Goal: Task Accomplishment & Management: Manage account settings

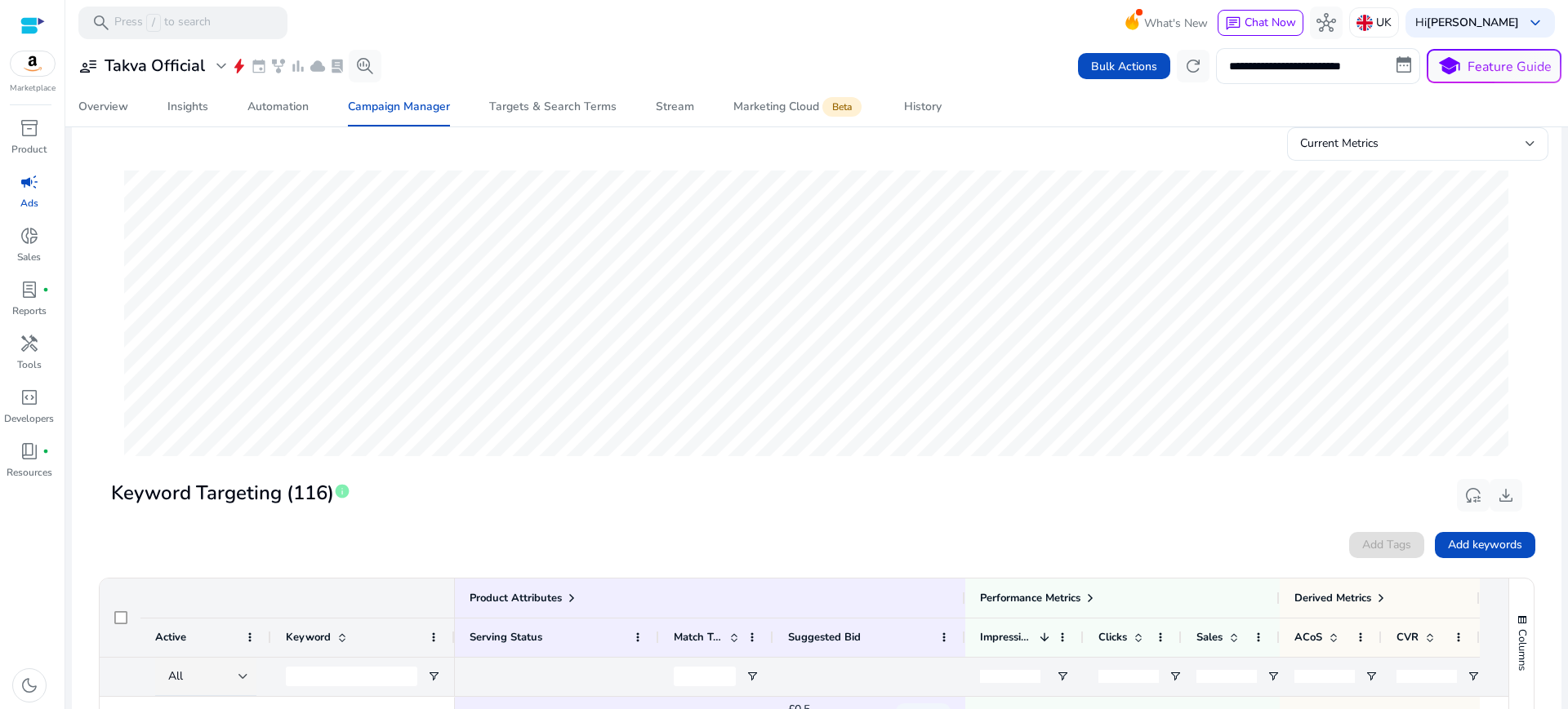
scroll to position [182, 0]
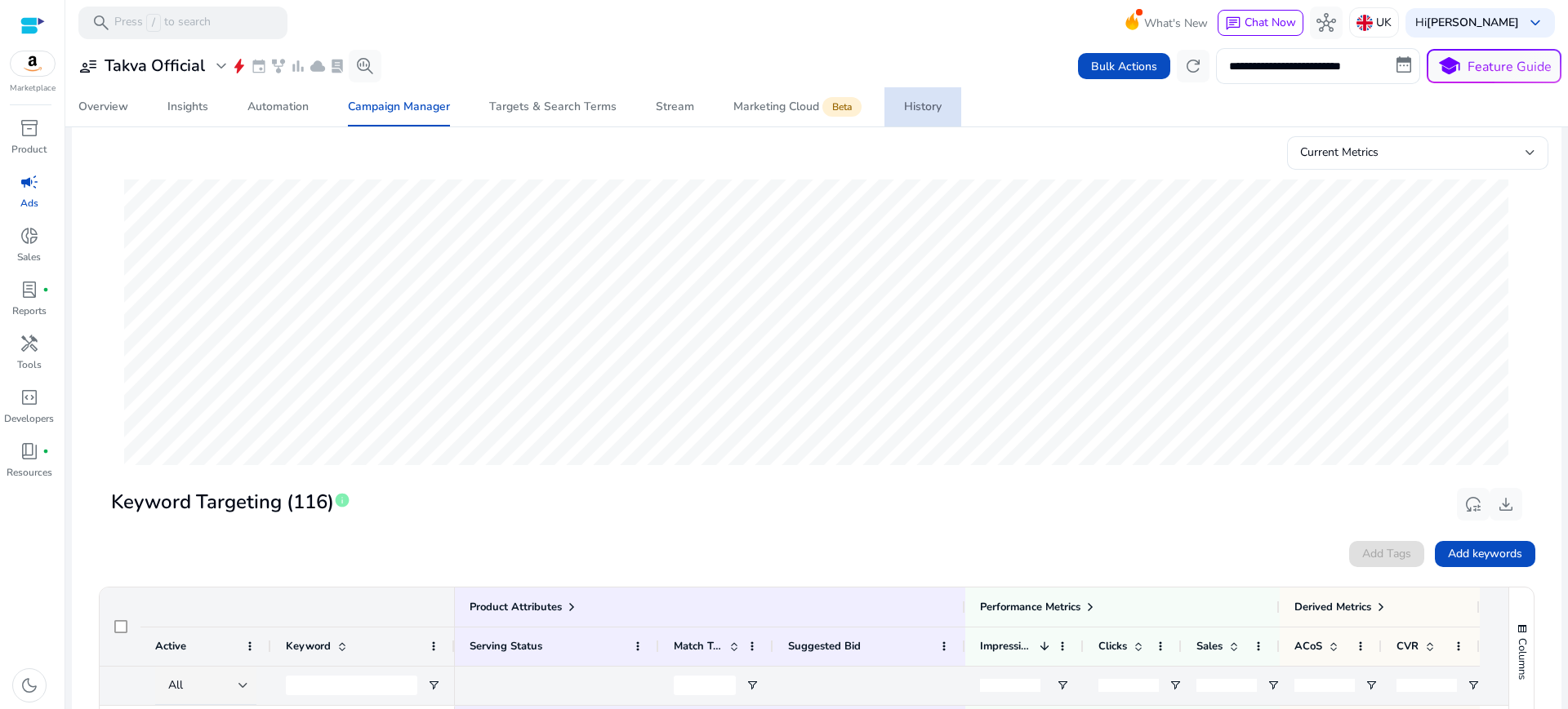
click at [915, 91] on span "History" at bounding box center [923, 107] width 38 height 39
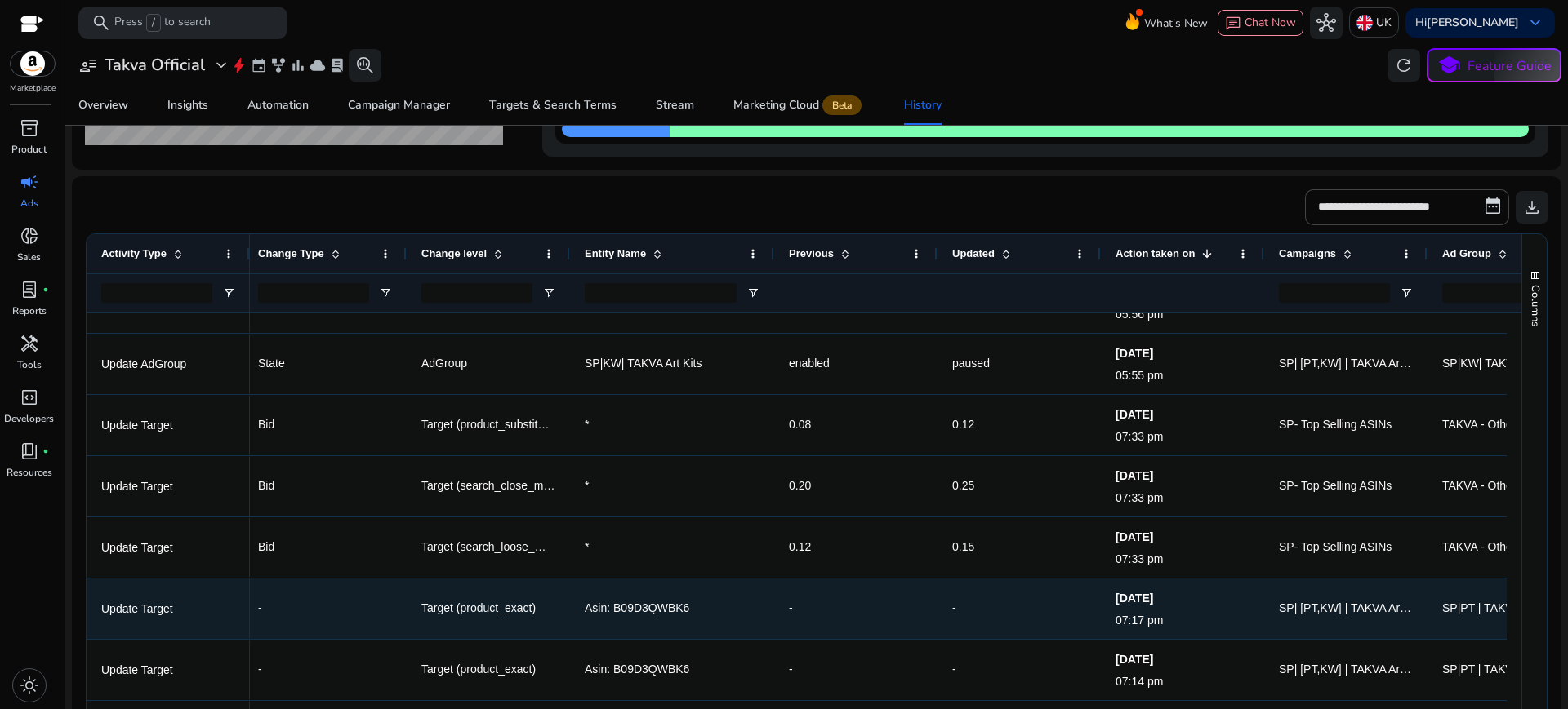
scroll to position [180, 0]
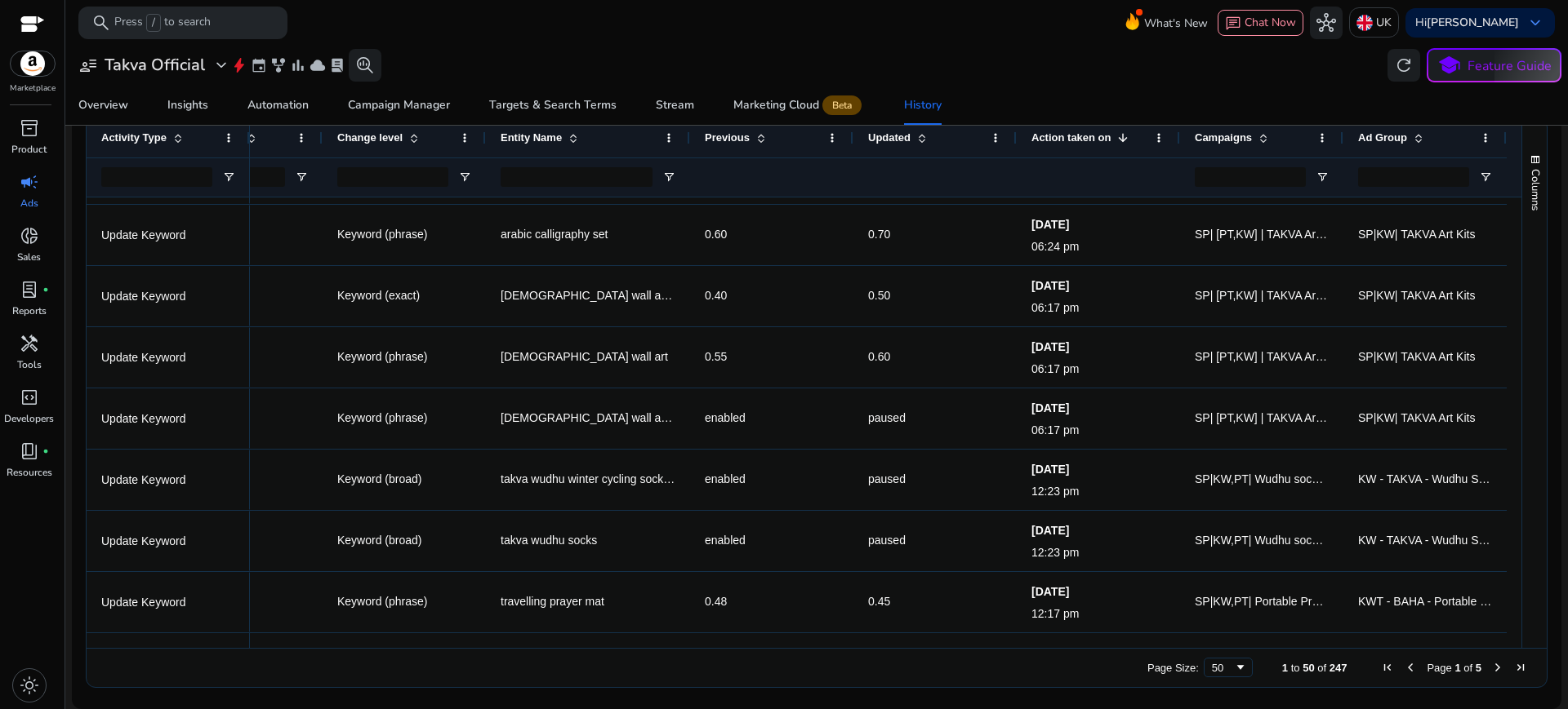
click at [1491, 668] on span "Next Page" at bounding box center [1497, 667] width 13 height 13
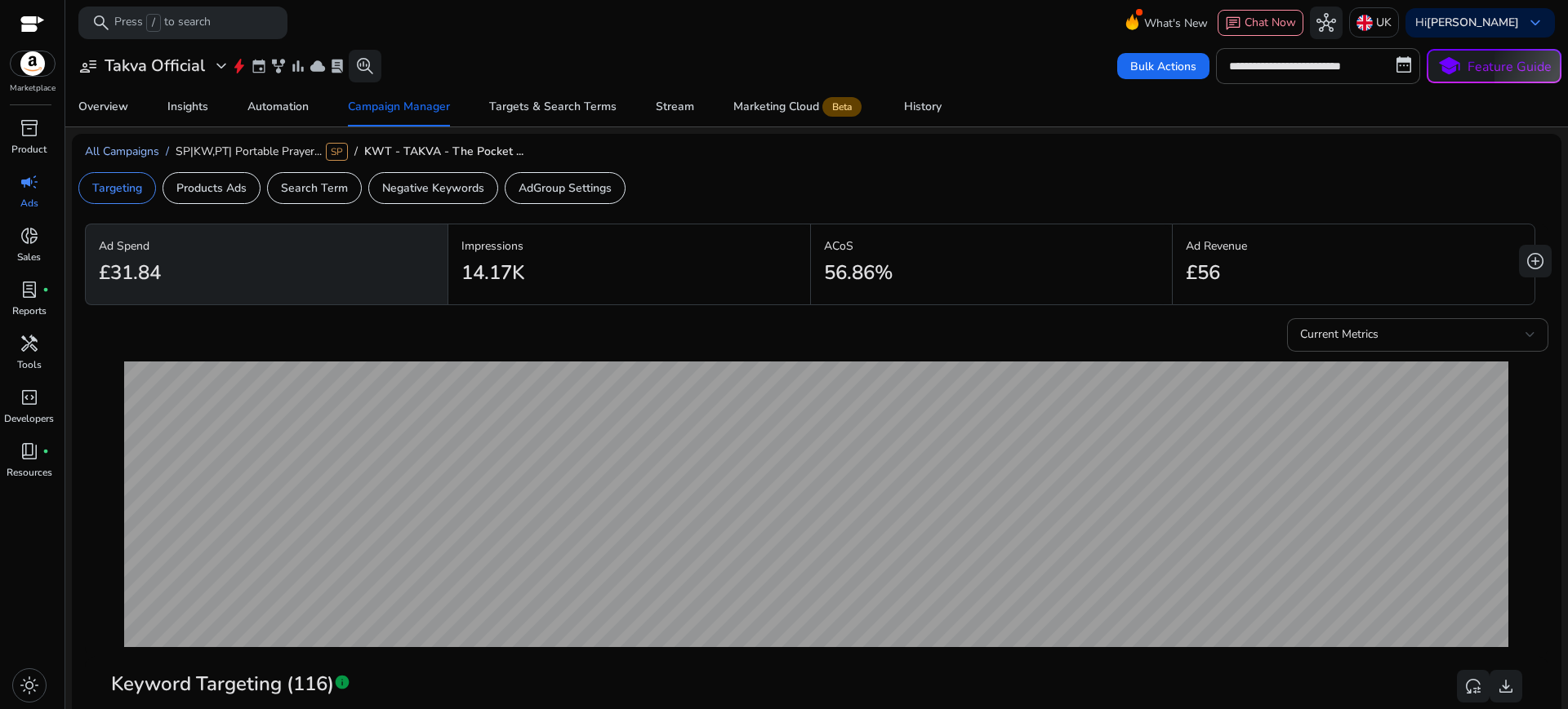
click at [133, 146] on span "All Campaigns" at bounding box center [122, 151] width 75 height 15
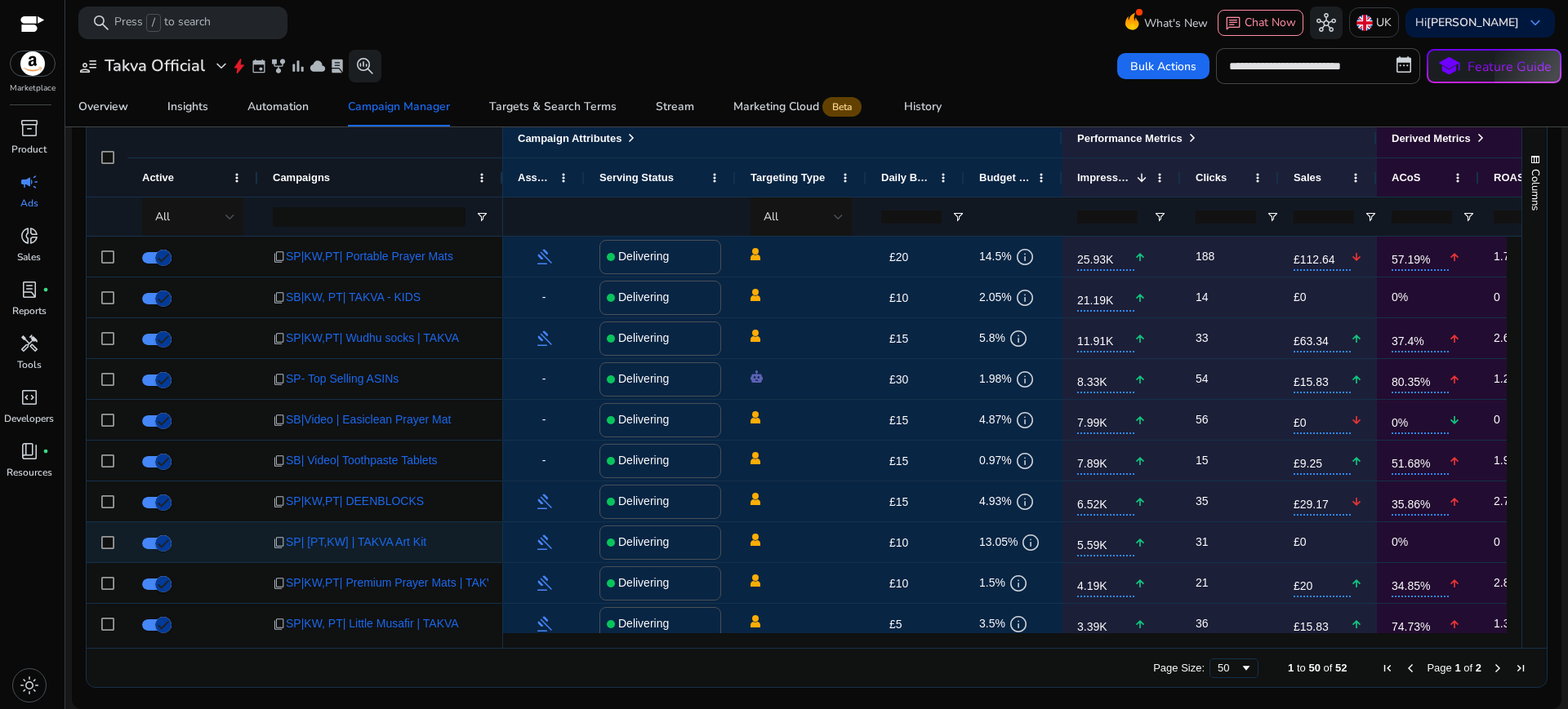
scroll to position [8, 0]
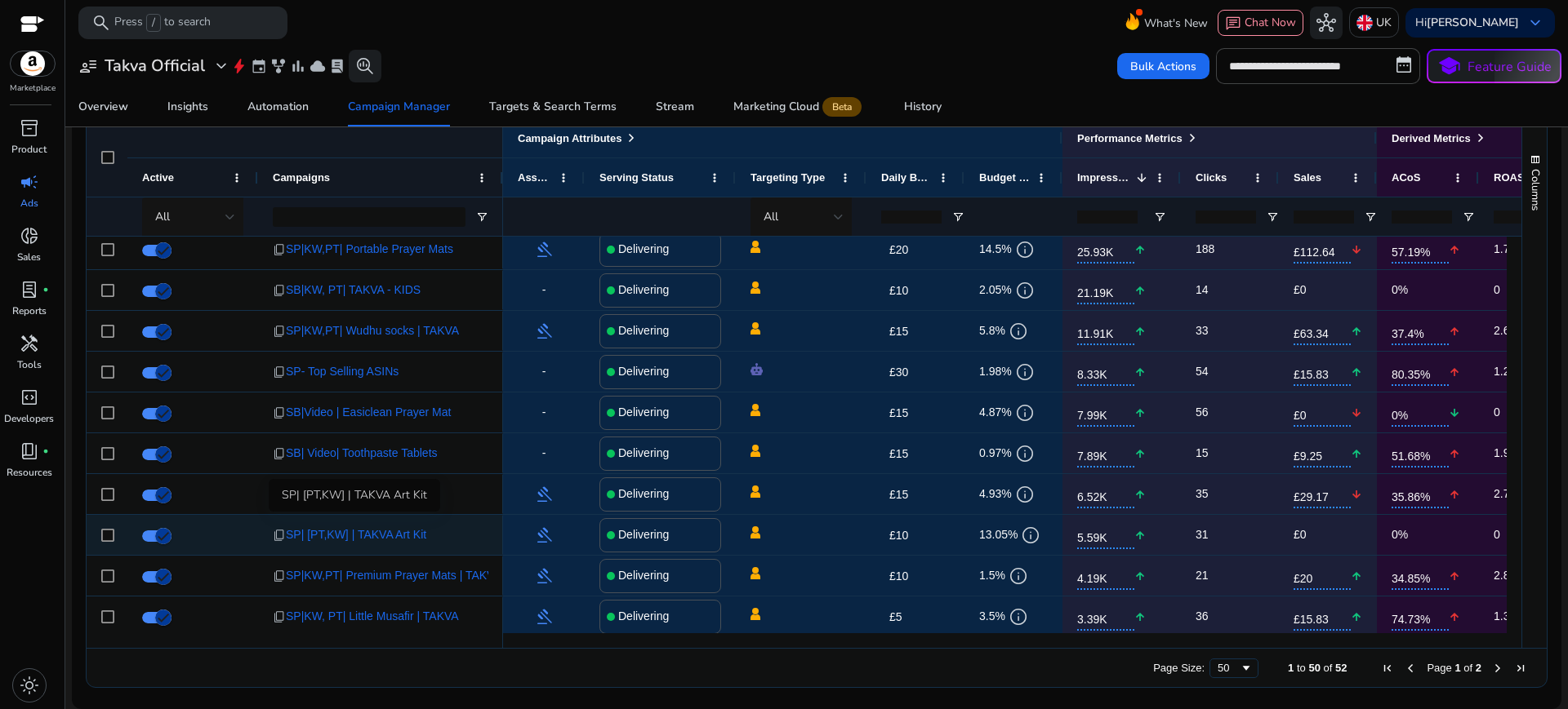
click at [390, 527] on span "SP| [PT,KW] | TAKVA Art Kit" at bounding box center [356, 535] width 141 height 34
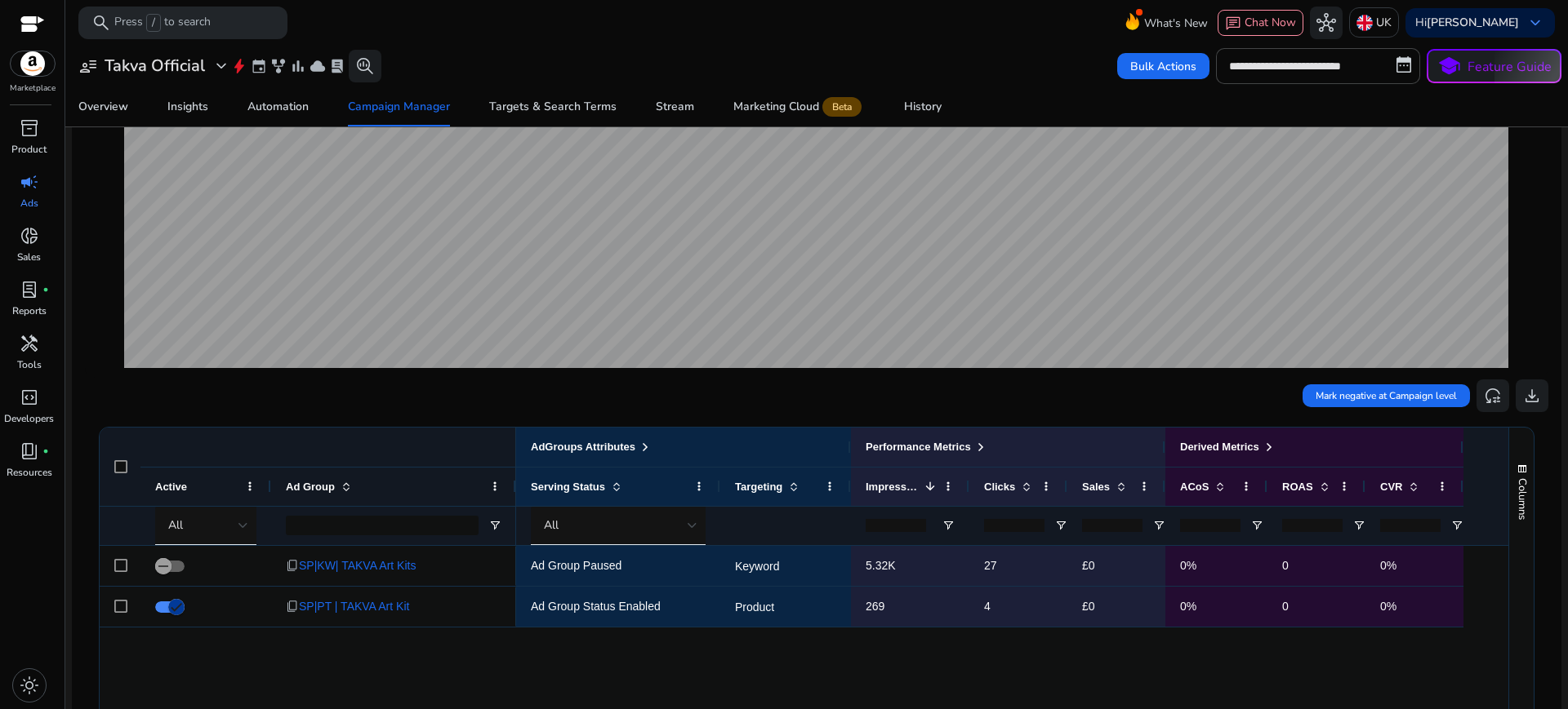
scroll to position [267, 0]
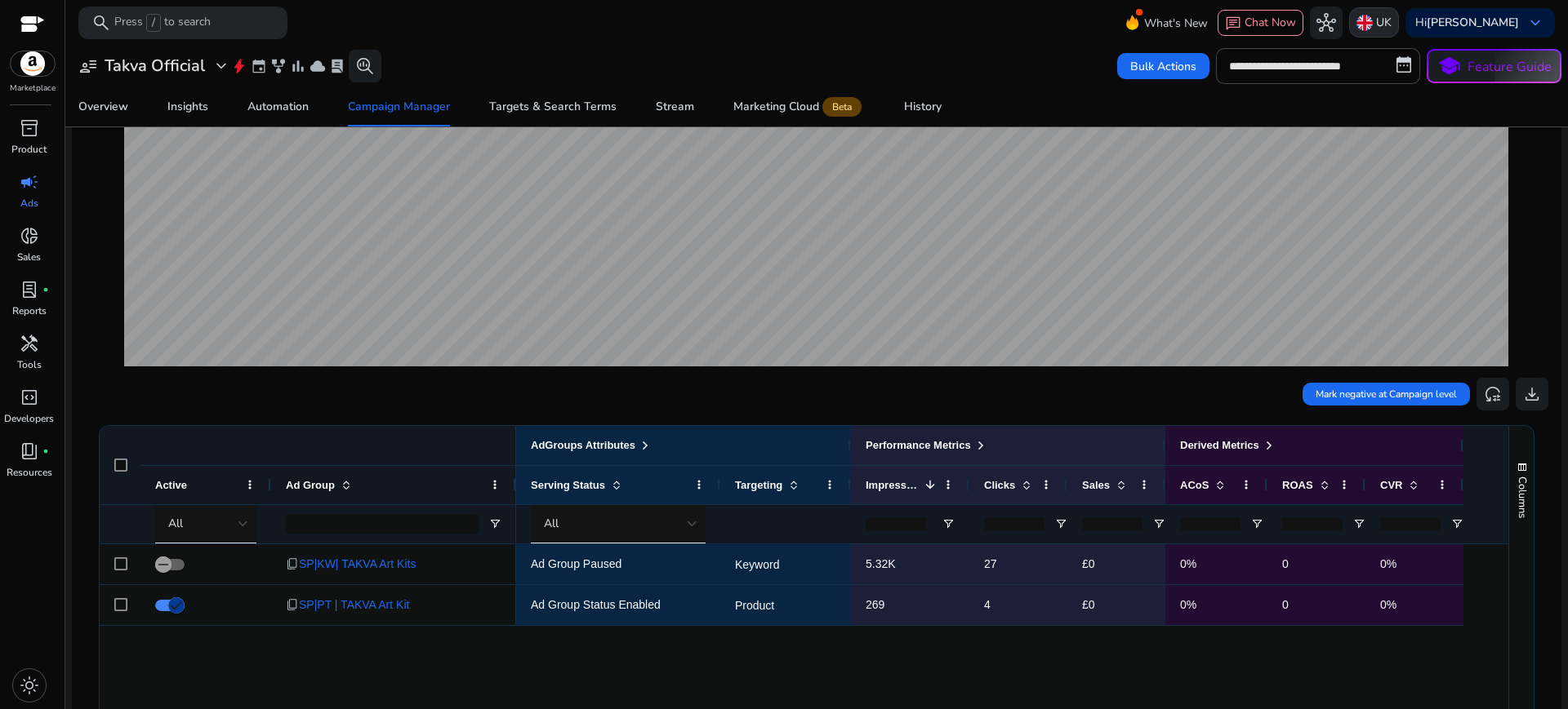
click at [1357, 27] on img at bounding box center [1364, 22] width 16 height 16
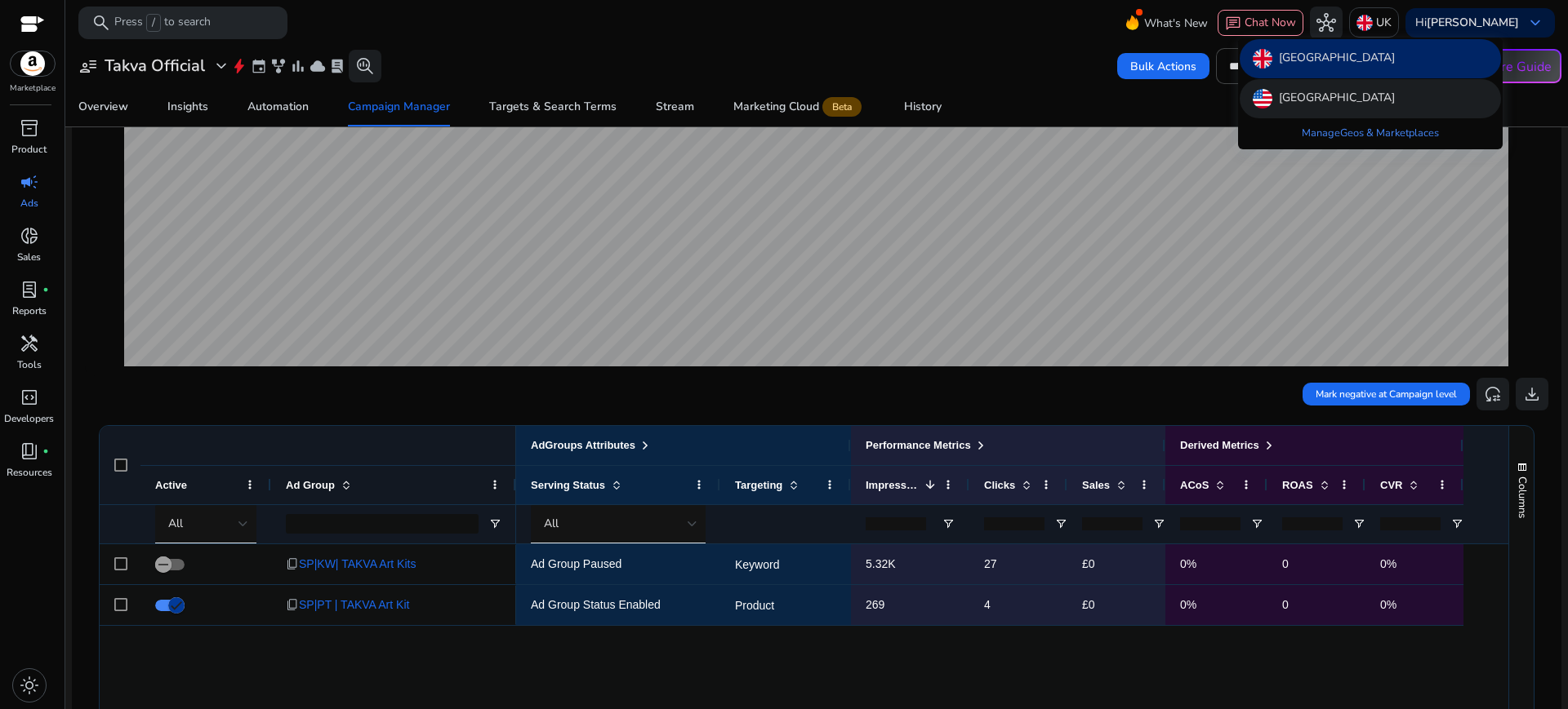
click at [1337, 102] on p "[GEOGRAPHIC_DATA]" at bounding box center [1337, 99] width 116 height 19
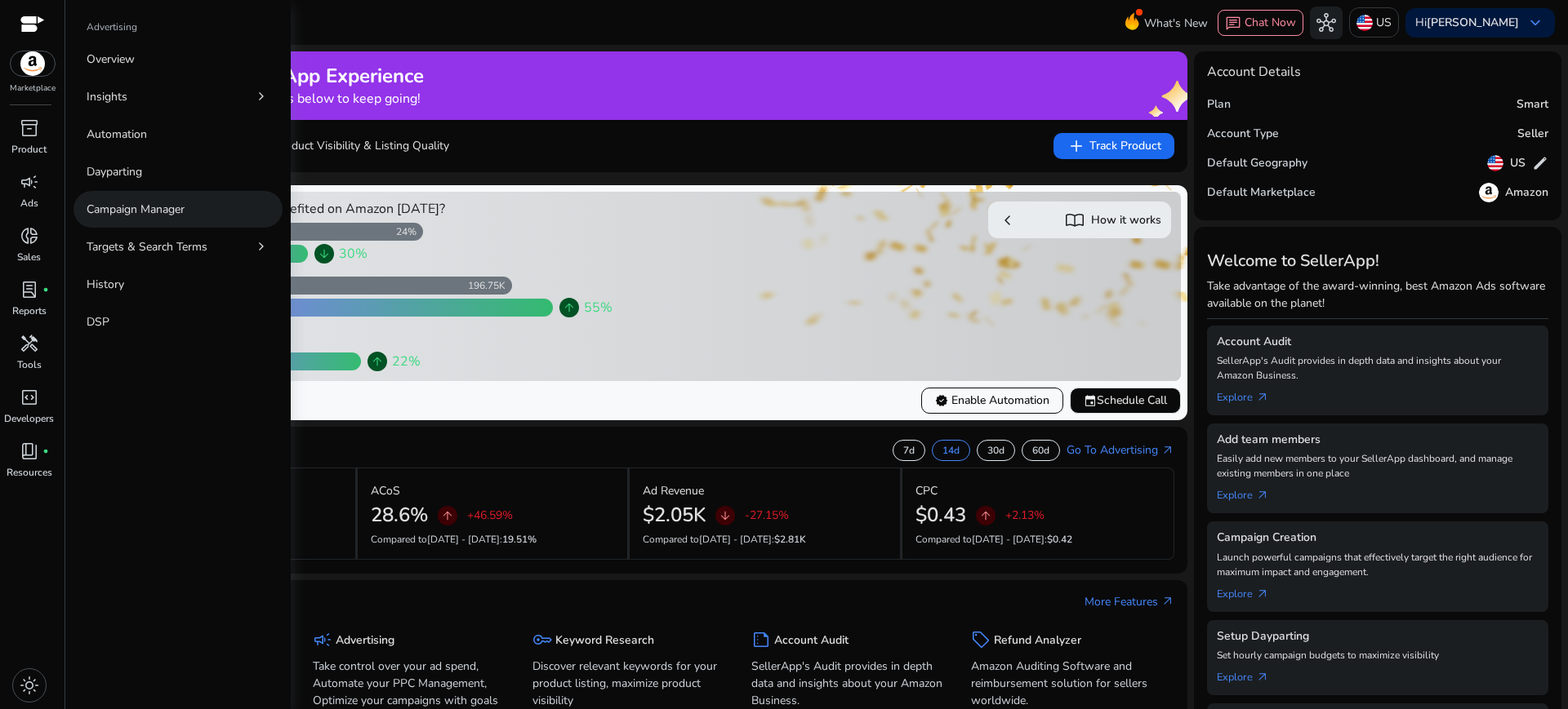
click at [148, 218] on link "Campaign Manager" at bounding box center [178, 209] width 209 height 37
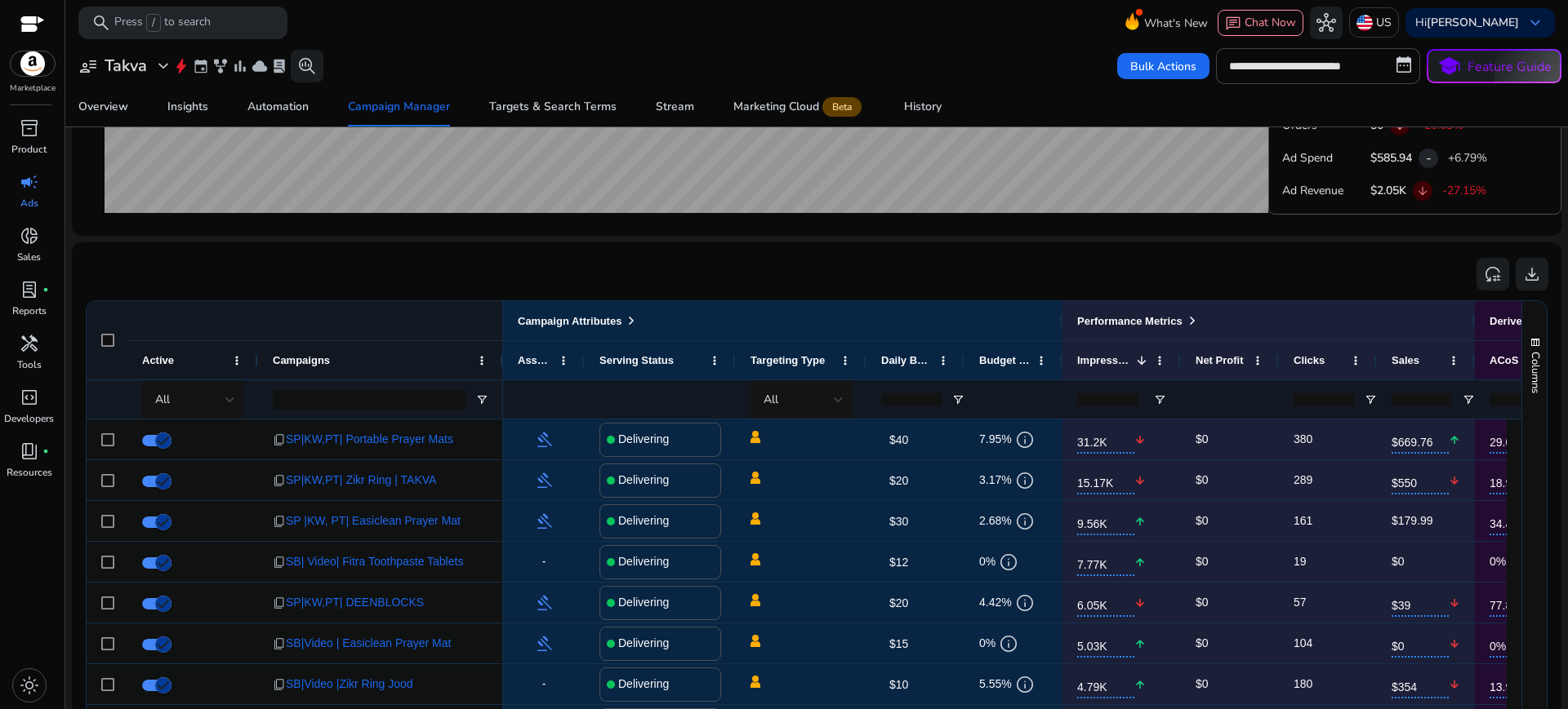
scroll to position [917, 0]
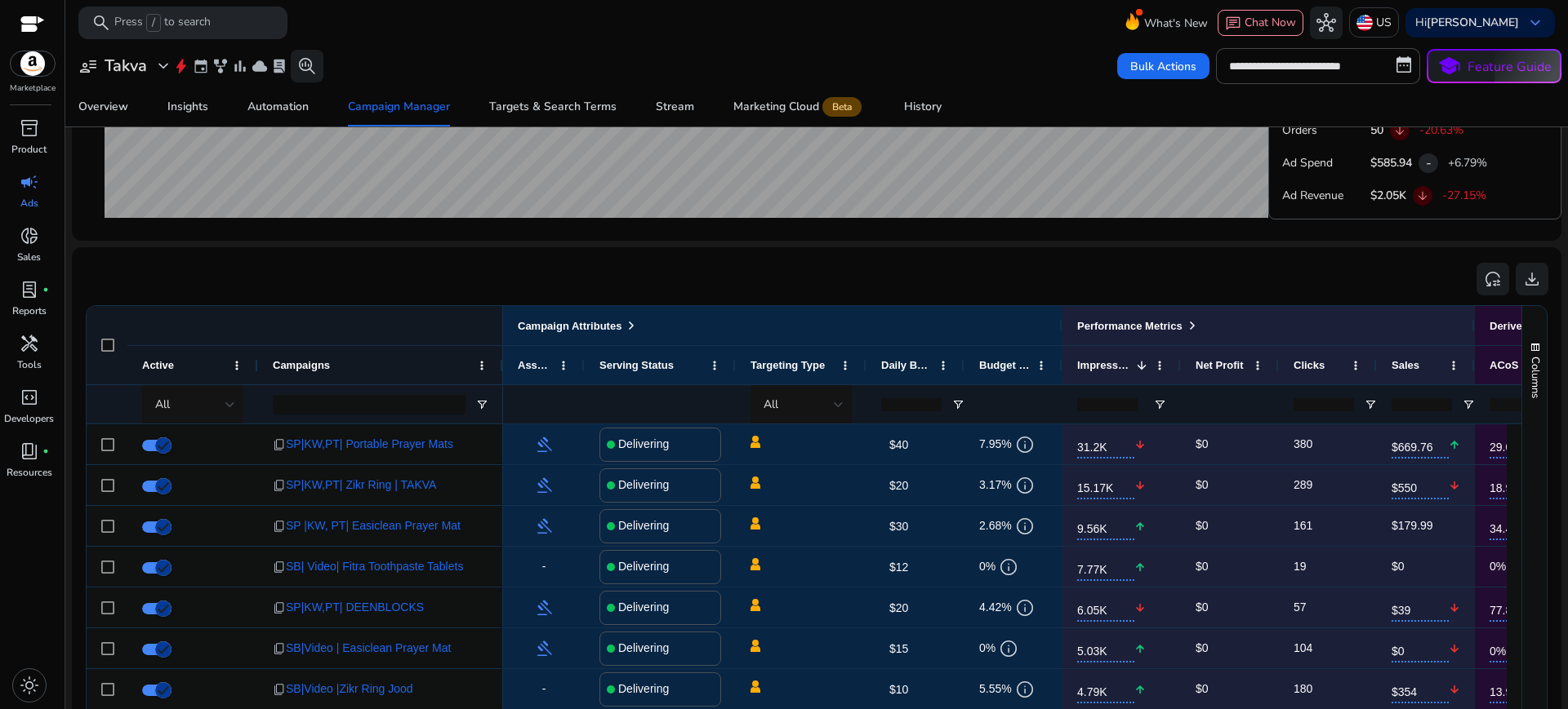
click at [361, 392] on div at bounding box center [369, 405] width 193 height 39
click at [365, 396] on input "Campaigns Filter Input" at bounding box center [369, 405] width 193 height 19
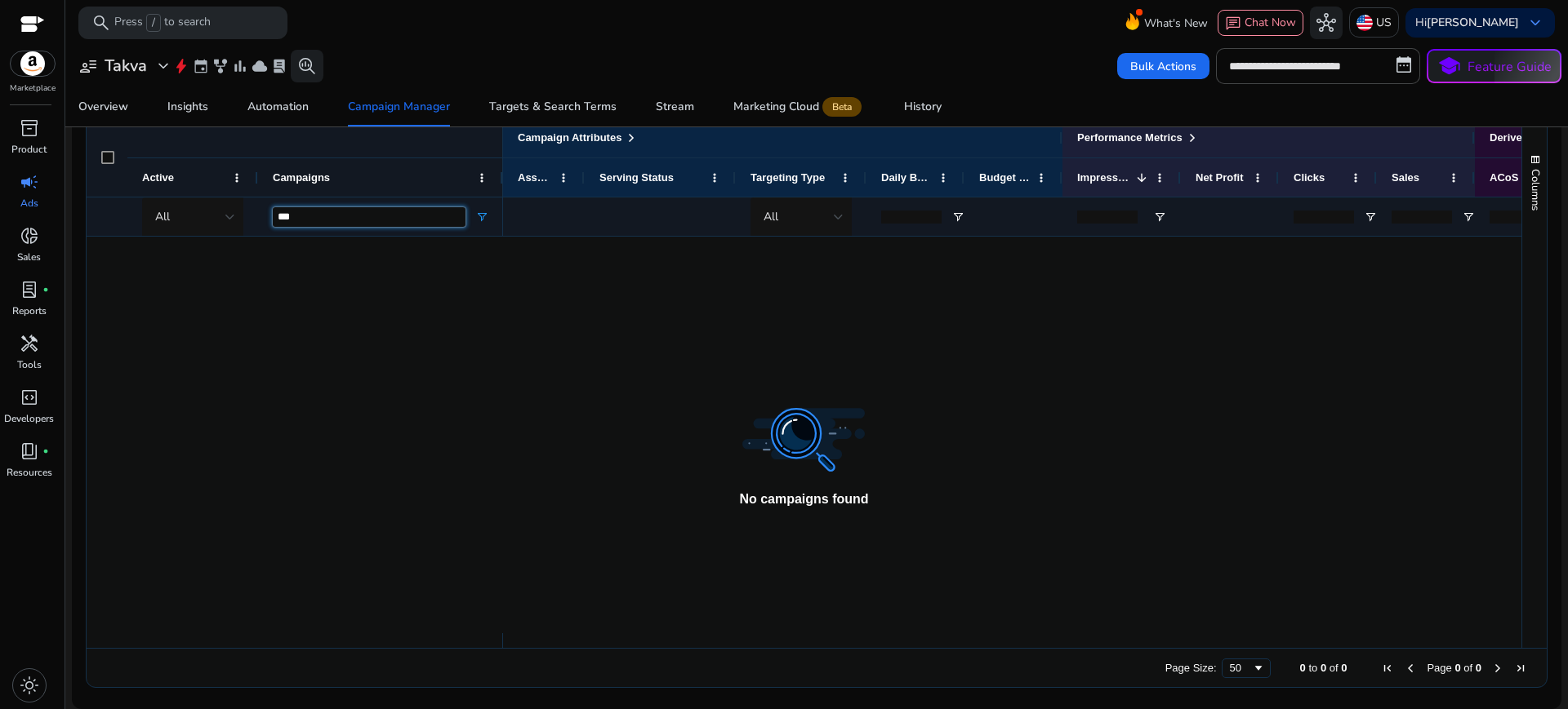
scroll to position [571, 0]
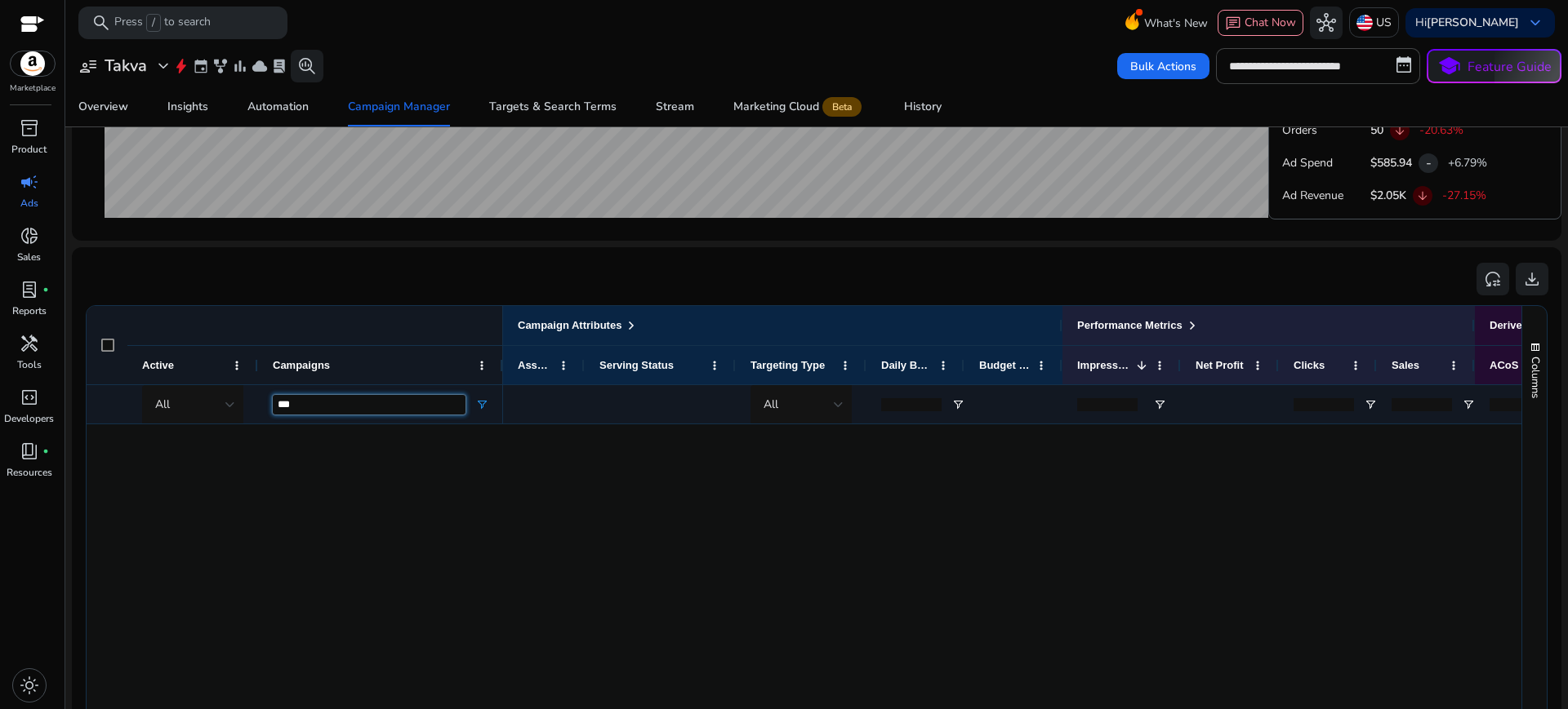
click at [365, 399] on input "***" at bounding box center [369, 405] width 193 height 19
type input "*"
type input "***"
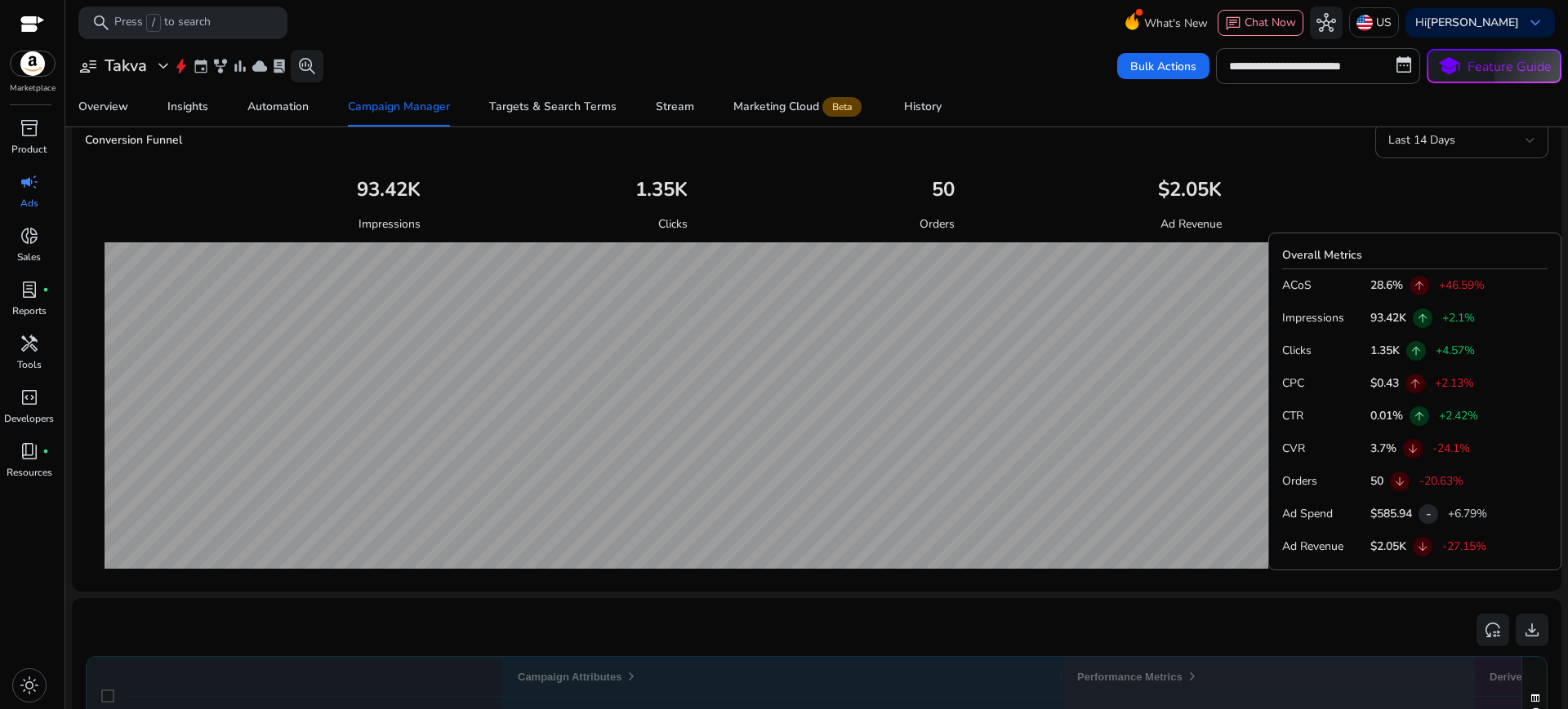
scroll to position [917, 0]
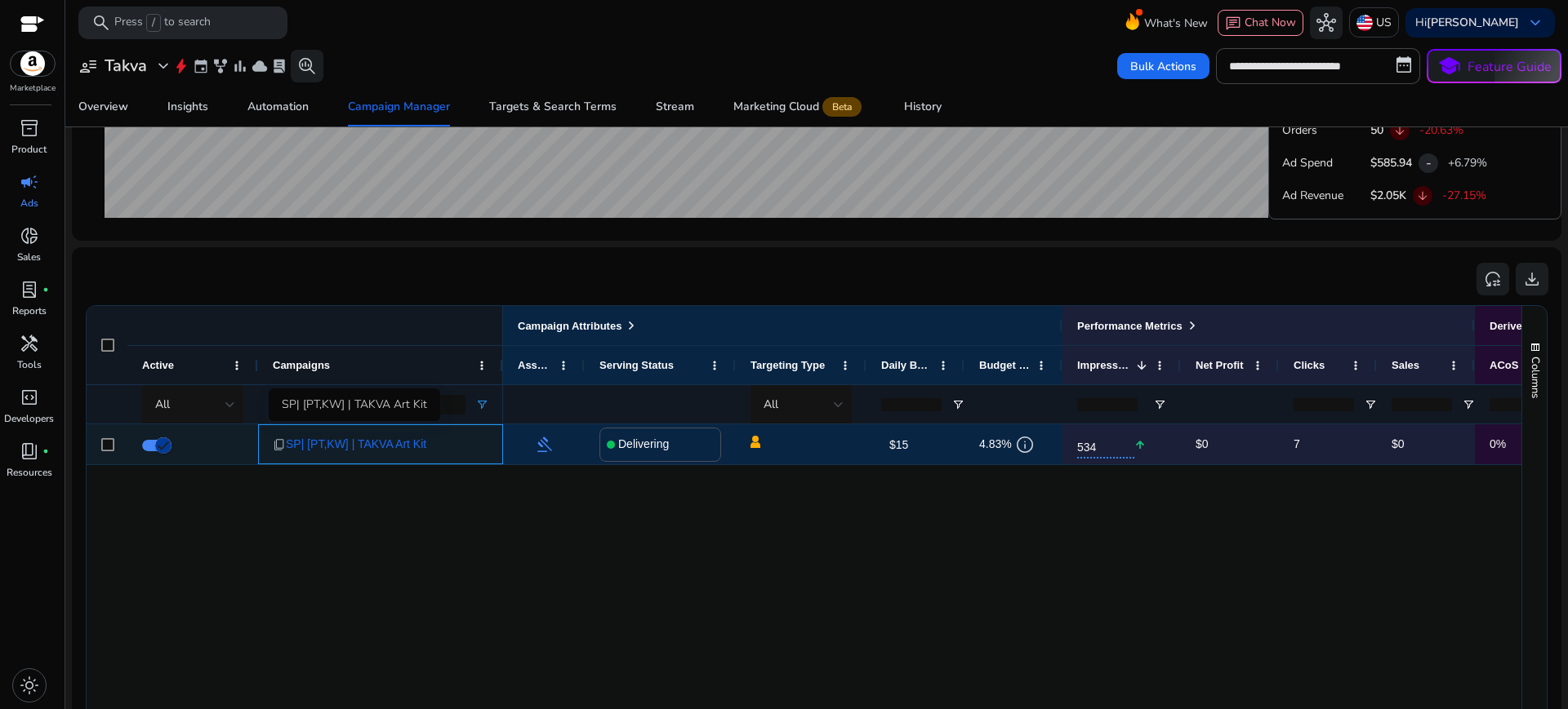
click at [367, 439] on span "SP| [PT,KW] | TAKVA Art Kit" at bounding box center [356, 445] width 141 height 34
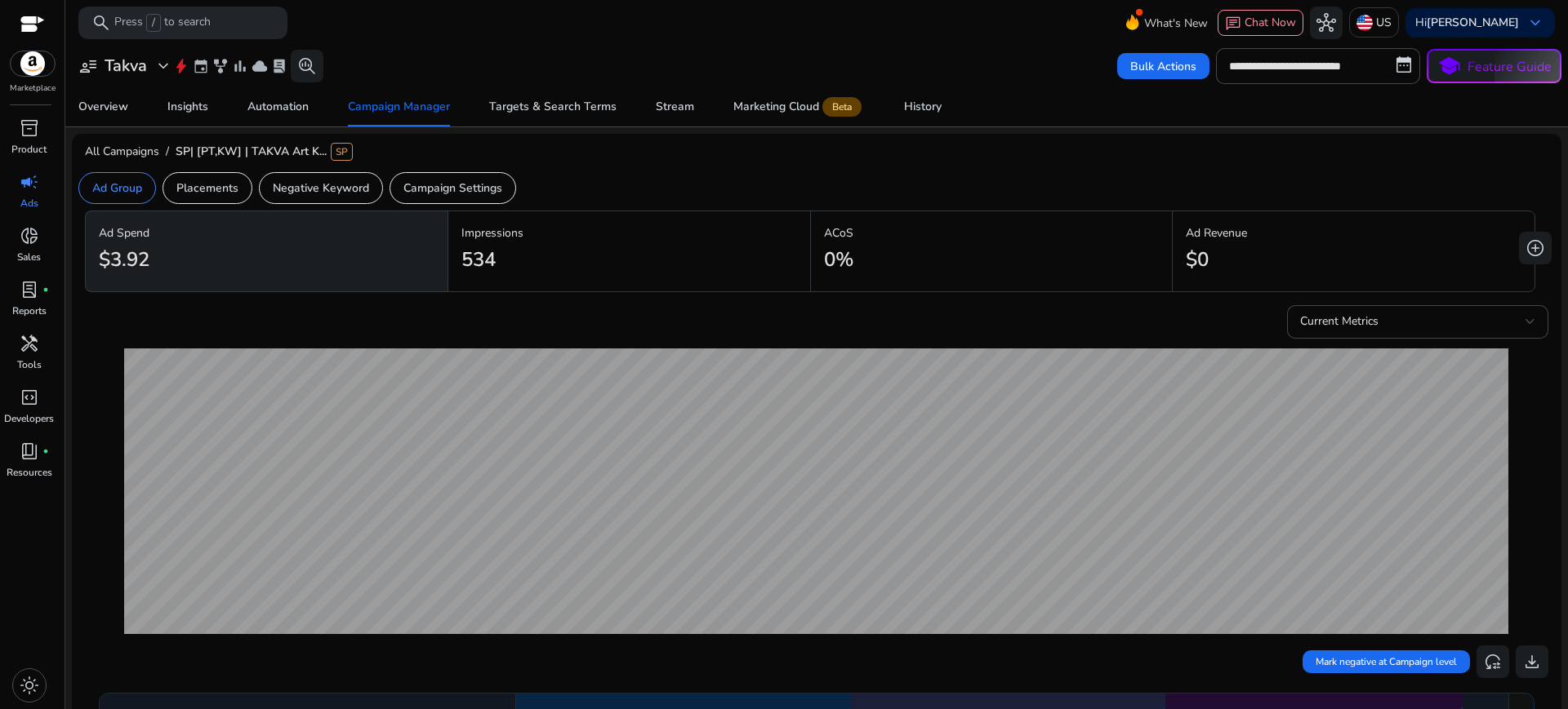
scroll to position [381, 0]
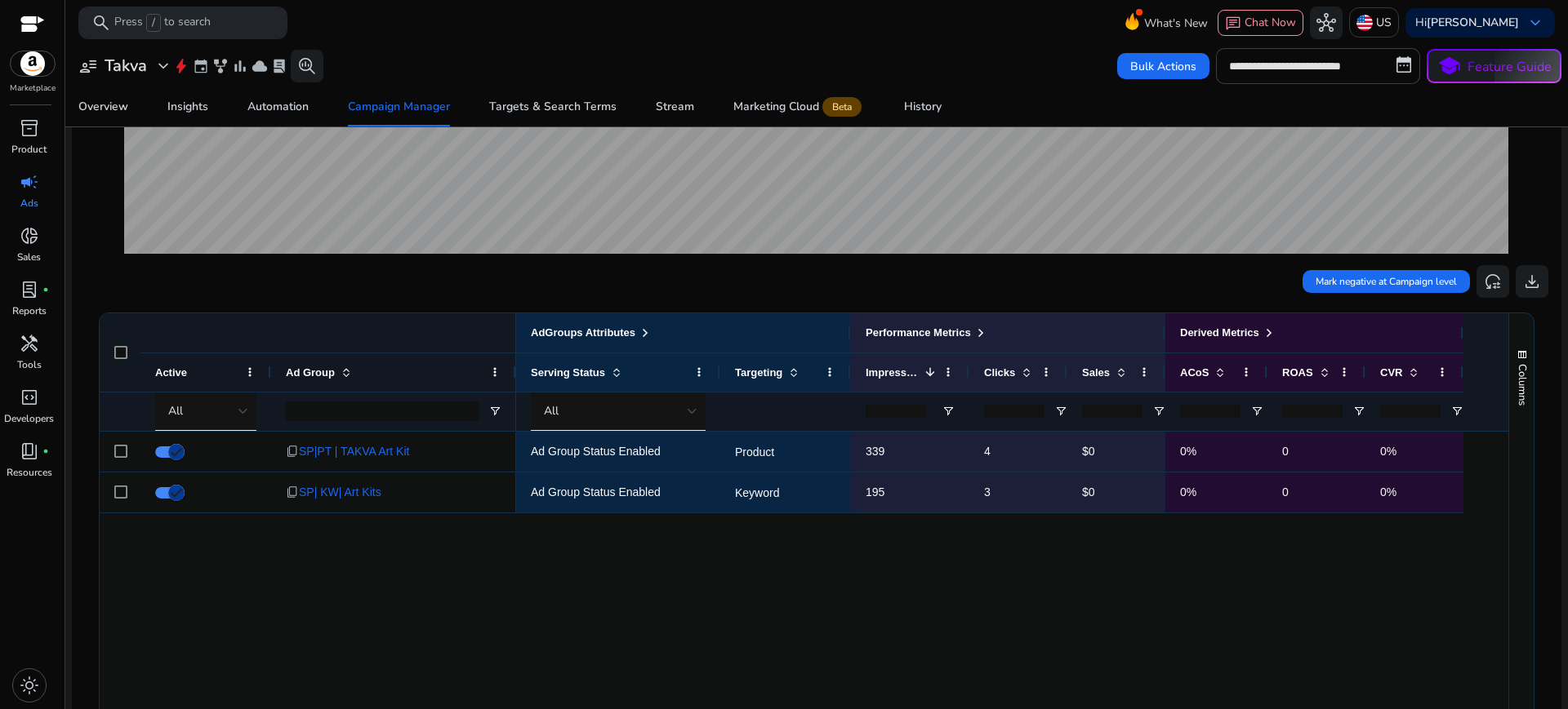
click at [1277, 76] on input "**********" at bounding box center [1318, 66] width 204 height 36
select select "*"
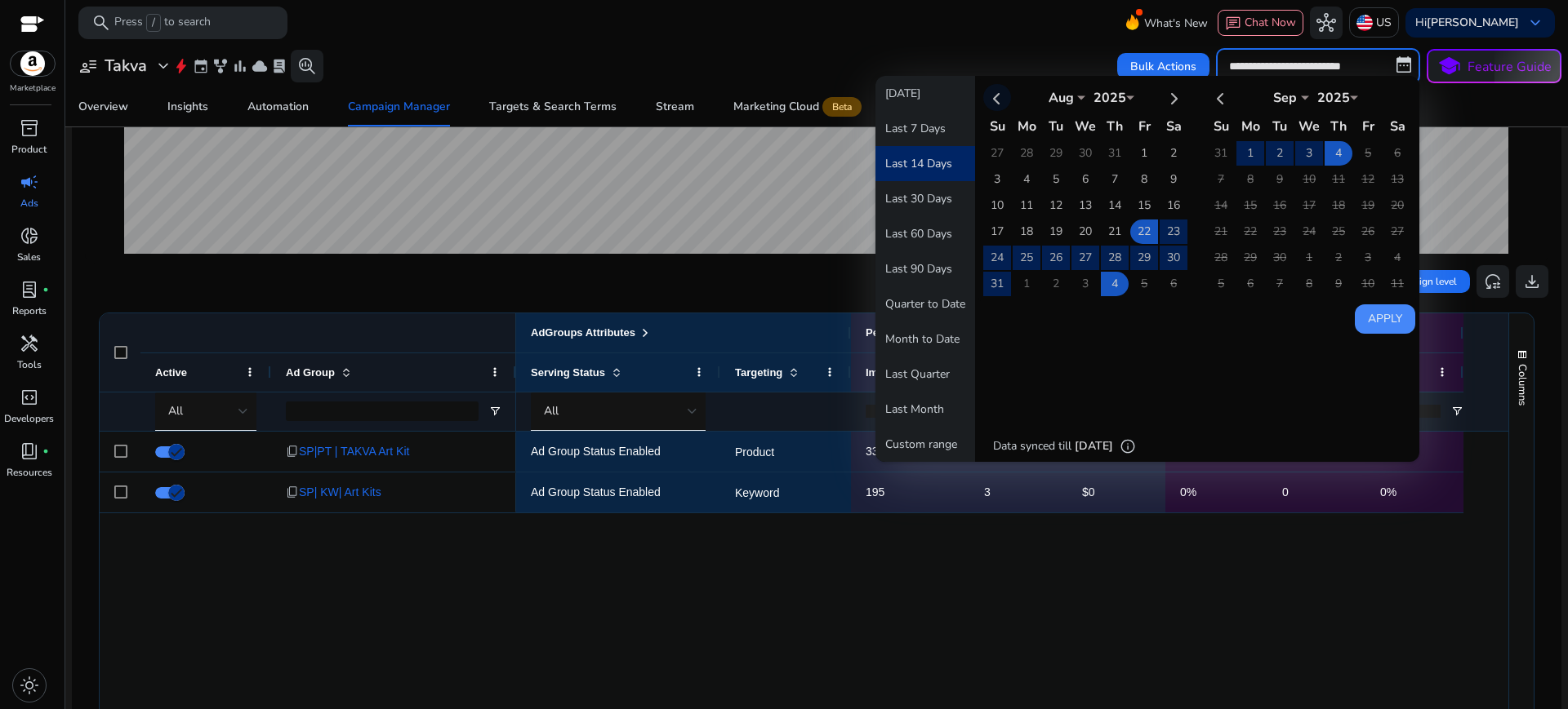
click at [996, 100] on th at bounding box center [997, 98] width 28 height 27
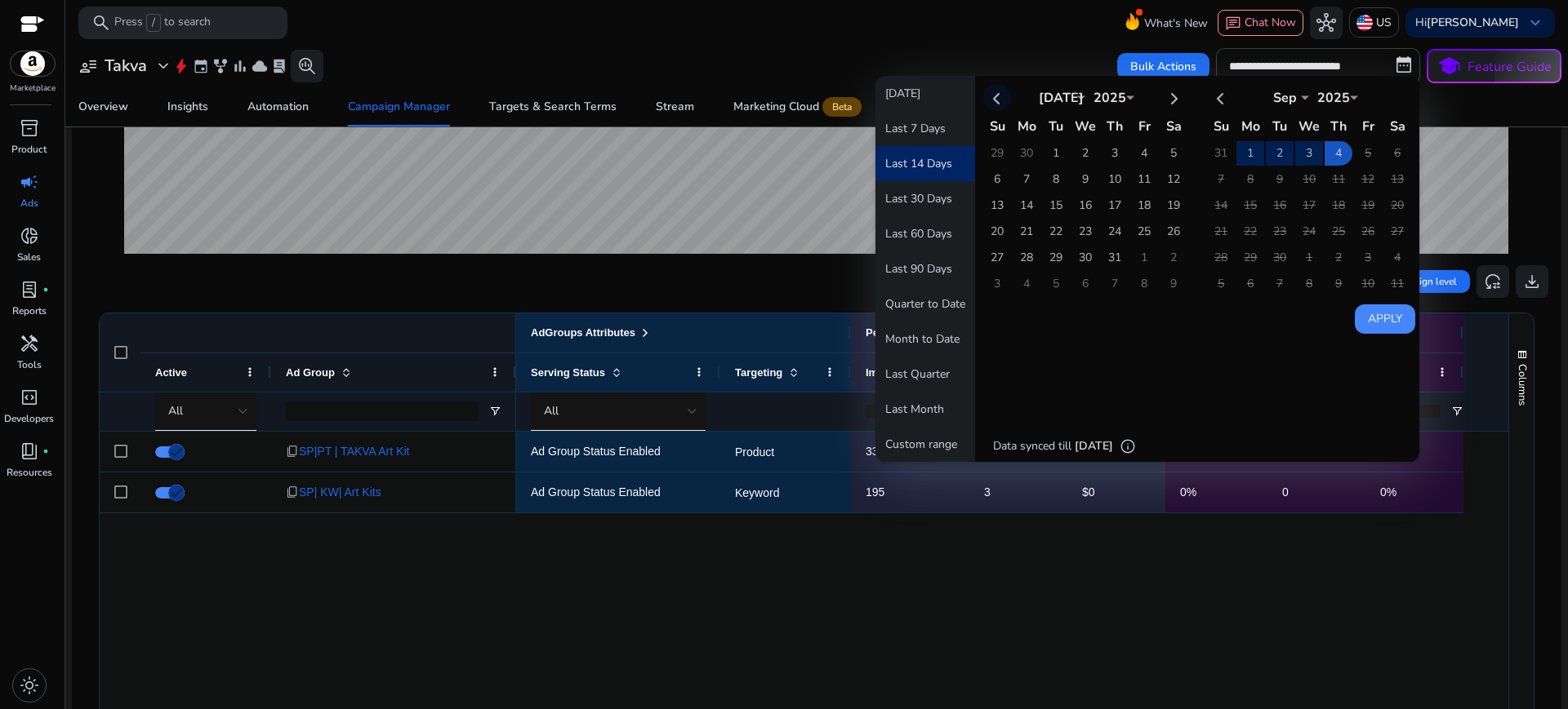
click at [996, 100] on th at bounding box center [997, 98] width 28 height 27
select select "*"
click at [996, 100] on th at bounding box center [997, 98] width 28 height 27
click at [1137, 176] on td "6" at bounding box center [1145, 179] width 28 height 24
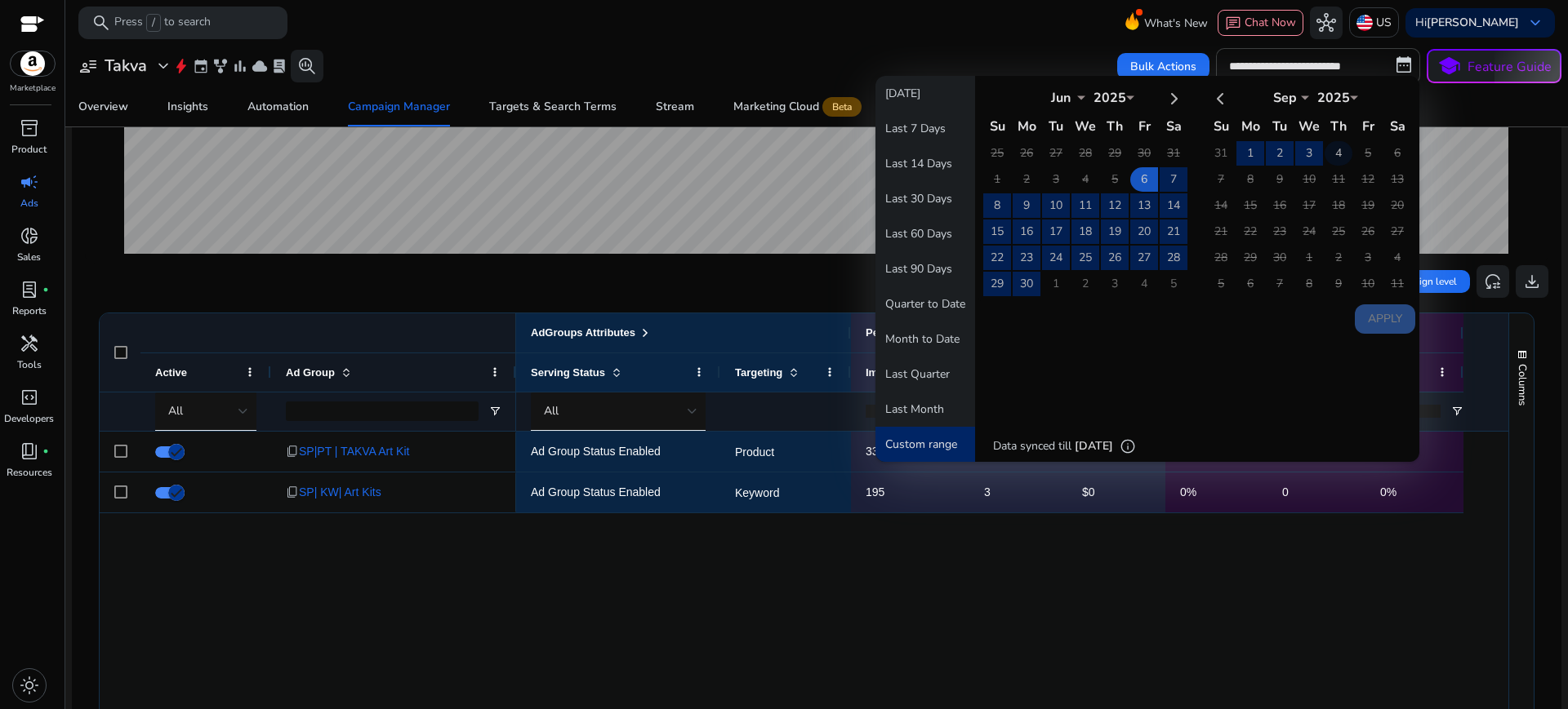
click at [1333, 145] on td "4" at bounding box center [1338, 153] width 28 height 24
click at [1366, 315] on button "Apply" at bounding box center [1385, 319] width 60 height 29
type input "**********"
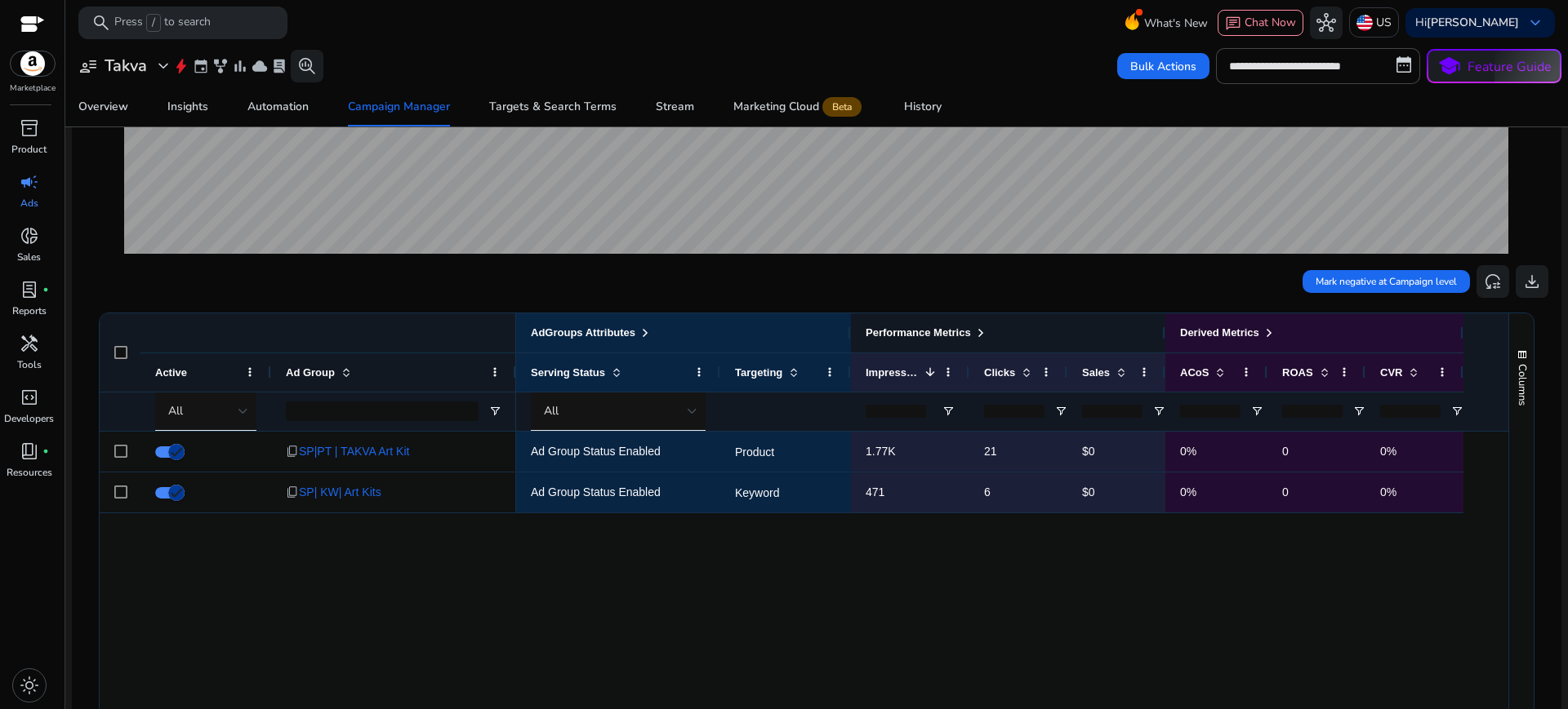
click at [981, 330] on span at bounding box center [981, 332] width 13 height 13
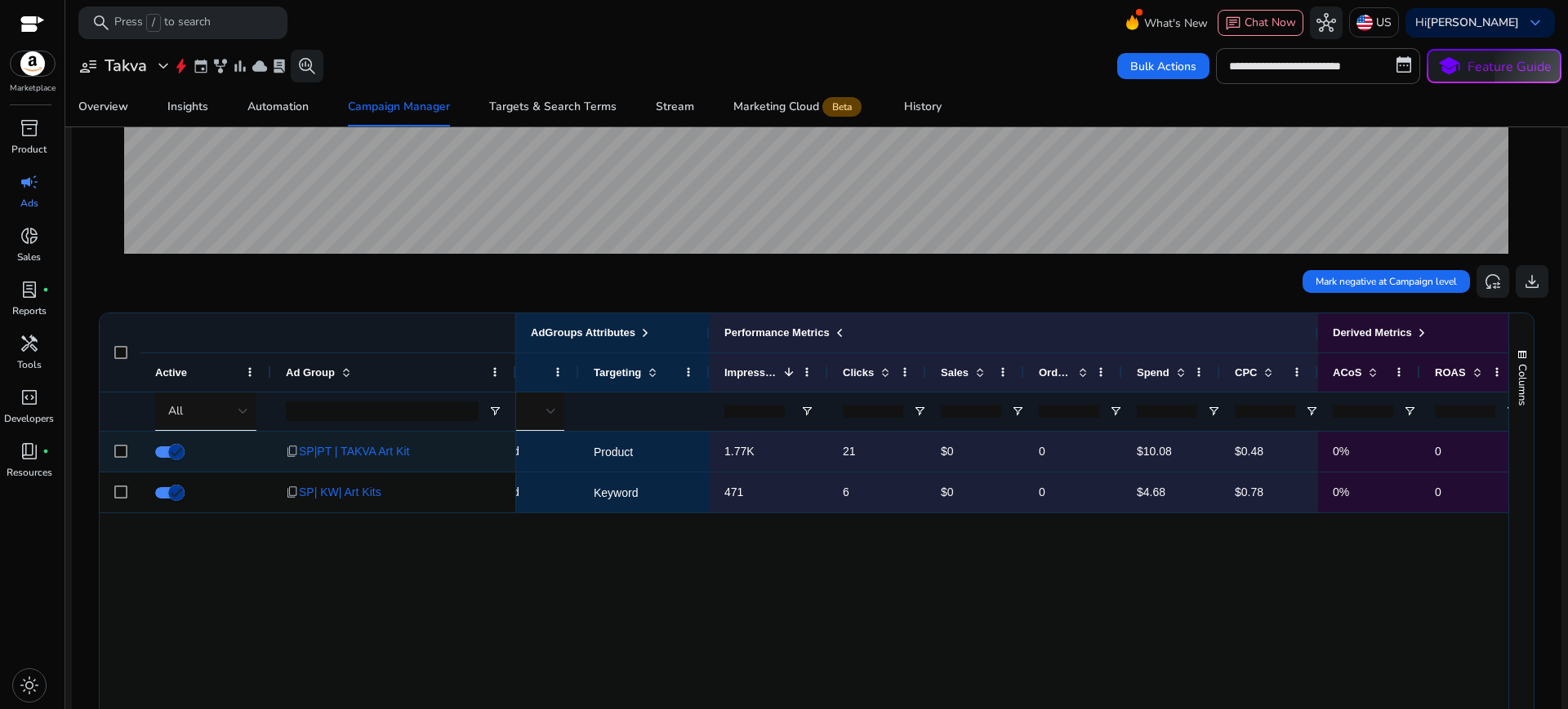
scroll to position [0, 163]
